Goal: Information Seeking & Learning: Learn about a topic

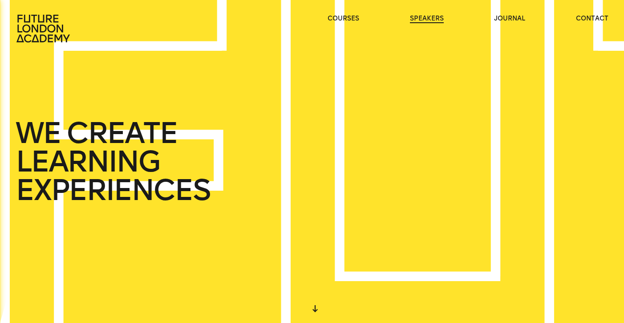
click at [420, 15] on link "speakers" at bounding box center [427, 18] width 34 height 9
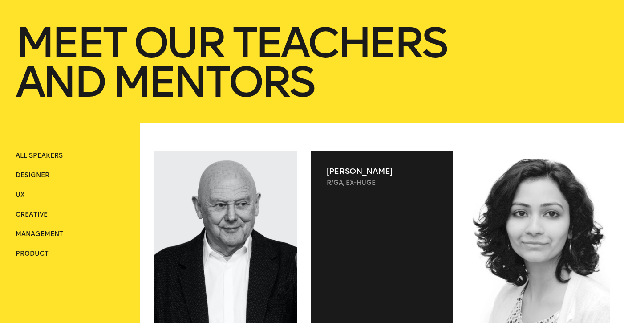
scroll to position [178, 0]
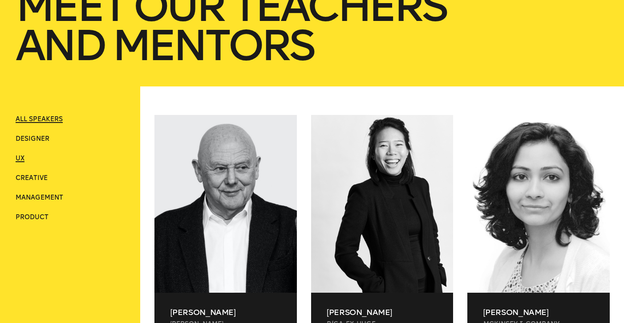
click at [20, 157] on span "UX" at bounding box center [20, 158] width 9 height 8
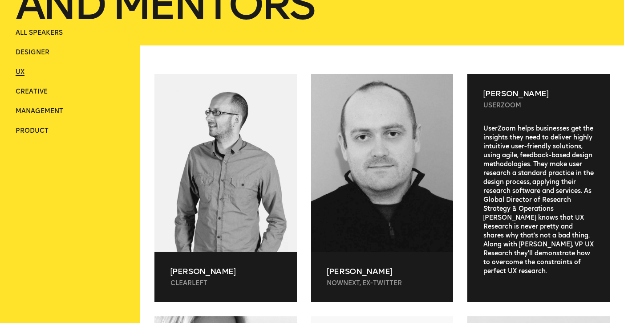
scroll to position [133, 0]
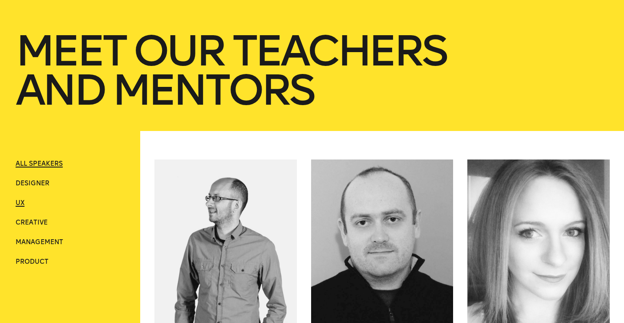
click at [32, 164] on span "ALL SPEAKERS" at bounding box center [39, 164] width 47 height 8
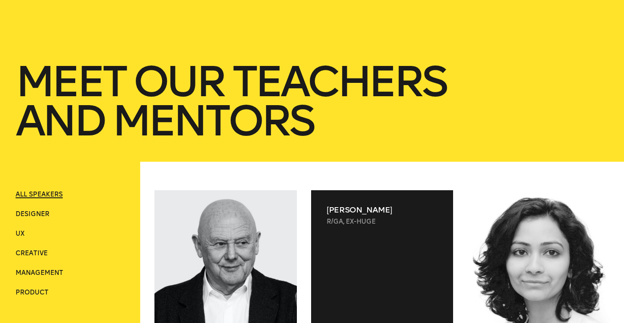
scroll to position [0, 0]
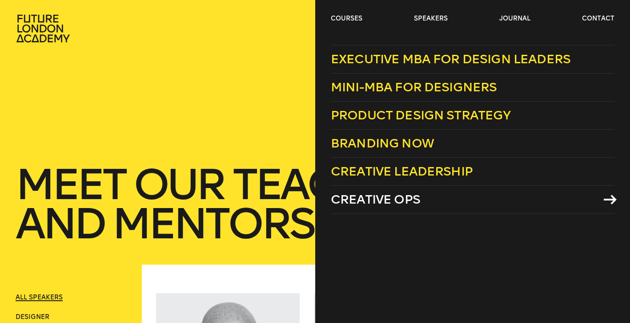
click at [416, 202] on span "Creative Ops" at bounding box center [375, 199] width 89 height 15
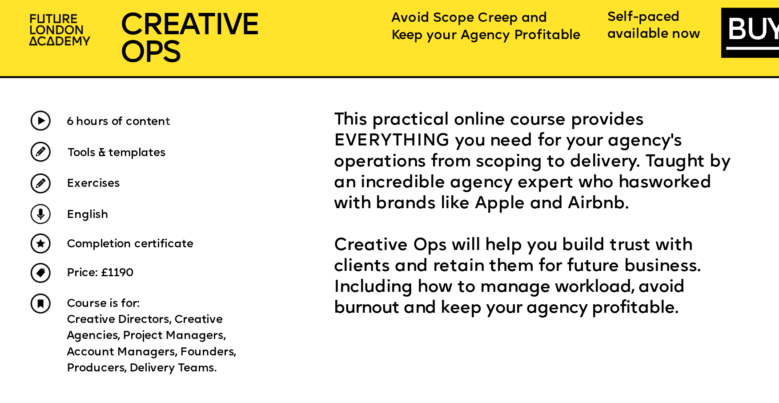
scroll to position [445, 0]
